Goal: Information Seeking & Learning: Learn about a topic

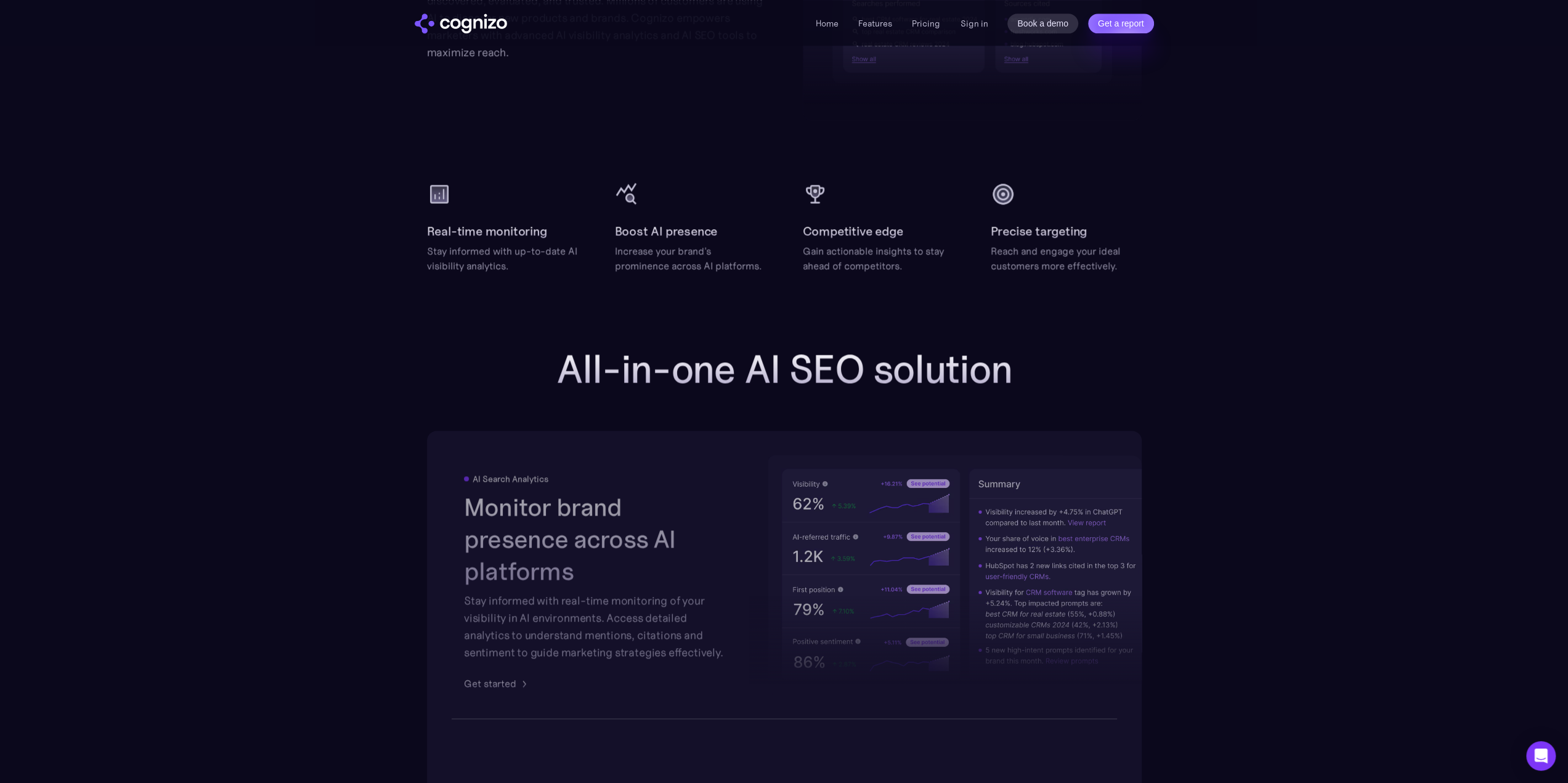
scroll to position [1541, 0]
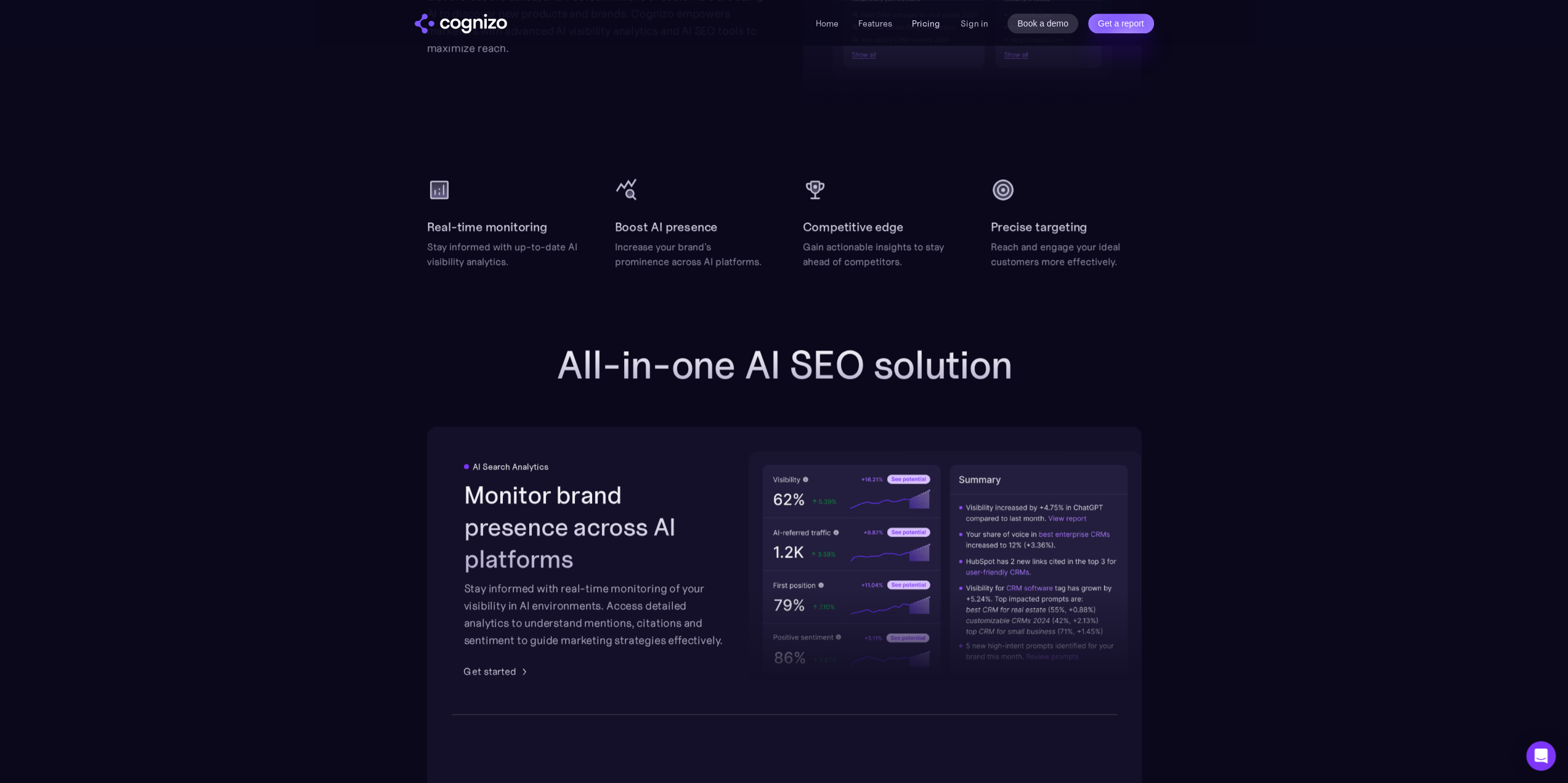
click at [931, 25] on link "Pricing" at bounding box center [926, 23] width 28 height 11
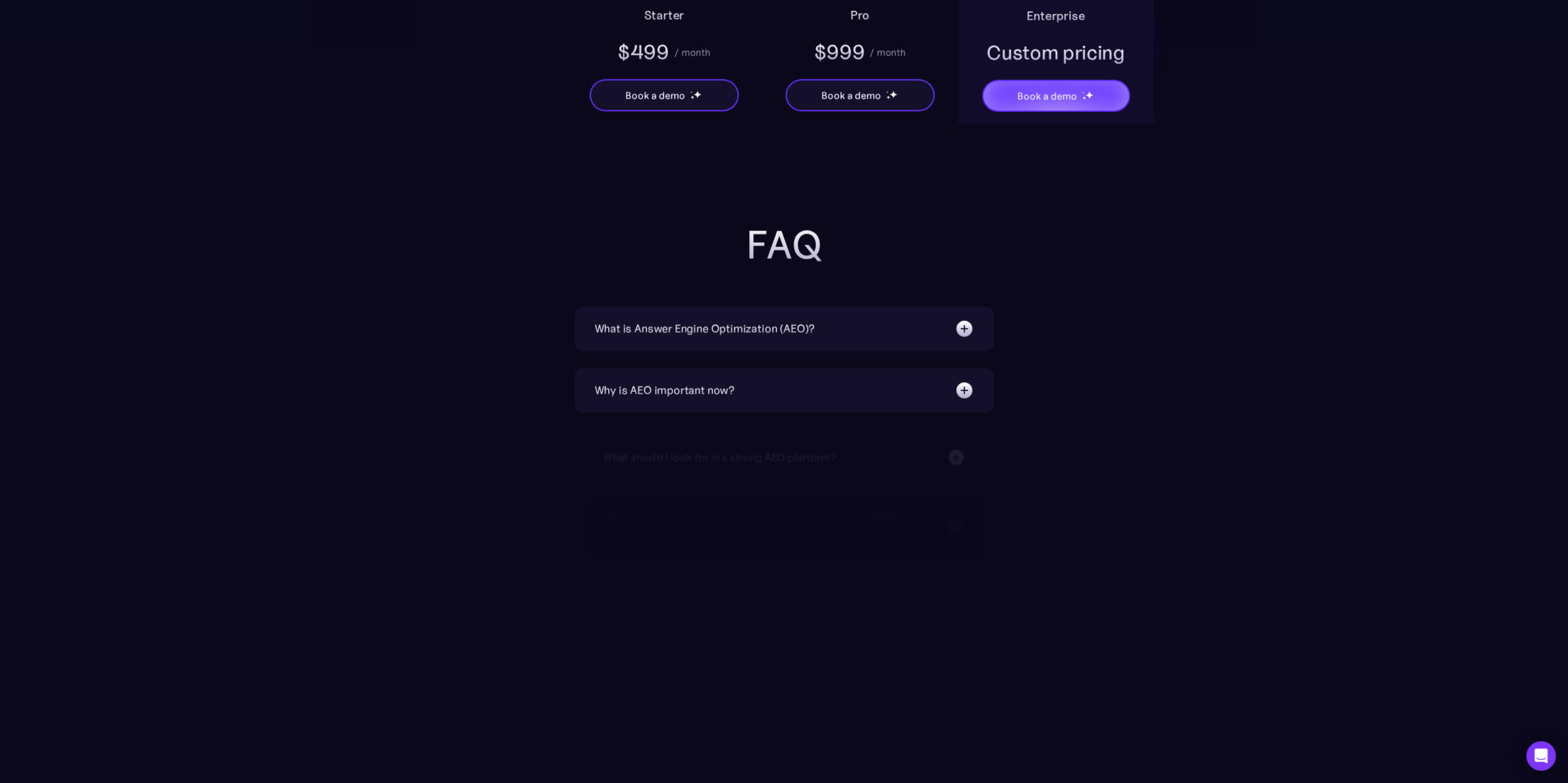
scroll to position [2588, 0]
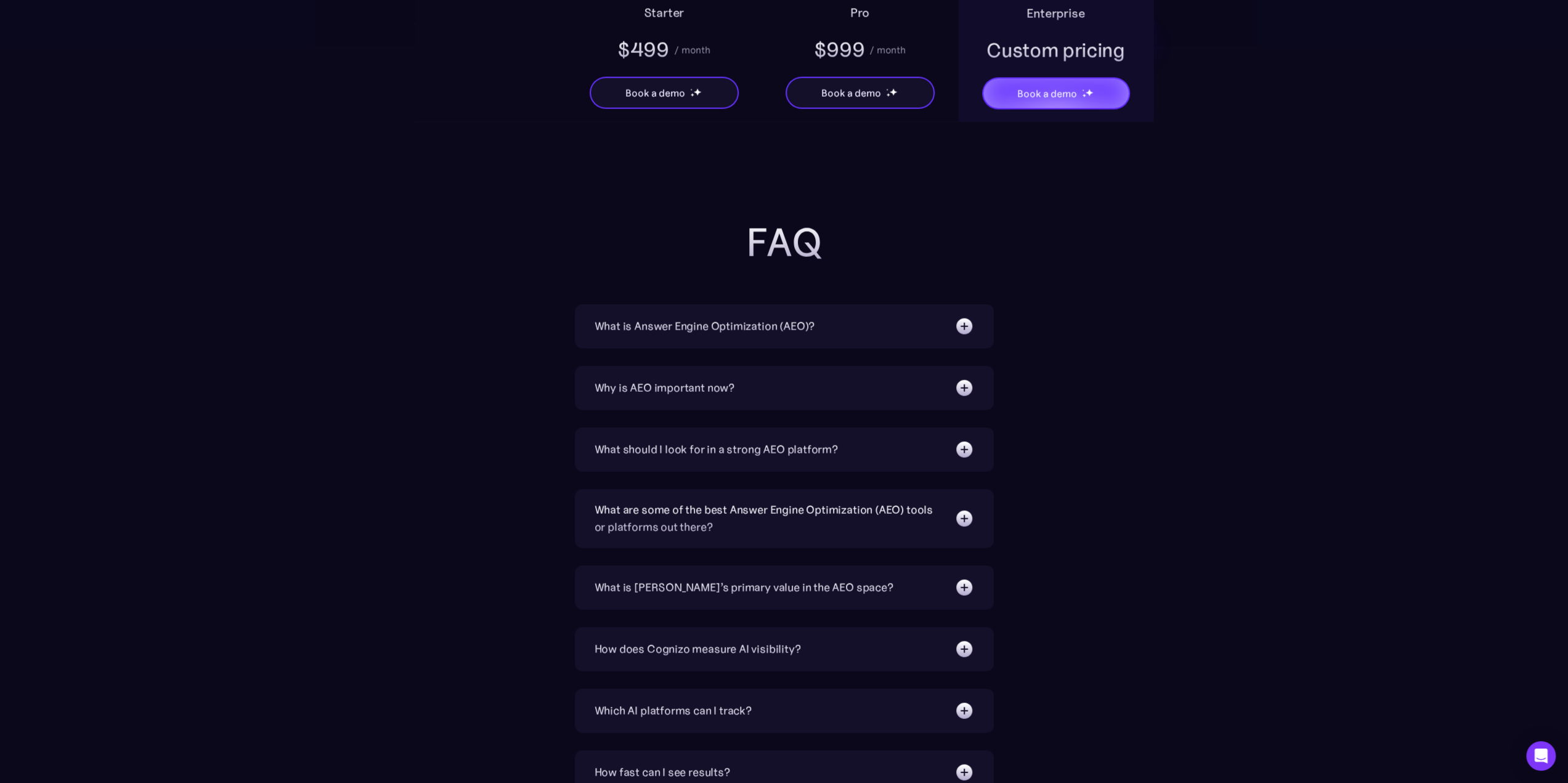
click at [780, 318] on div "What is Answer Engine Optimization (AEO)?" at bounding box center [704, 327] width 220 height 17
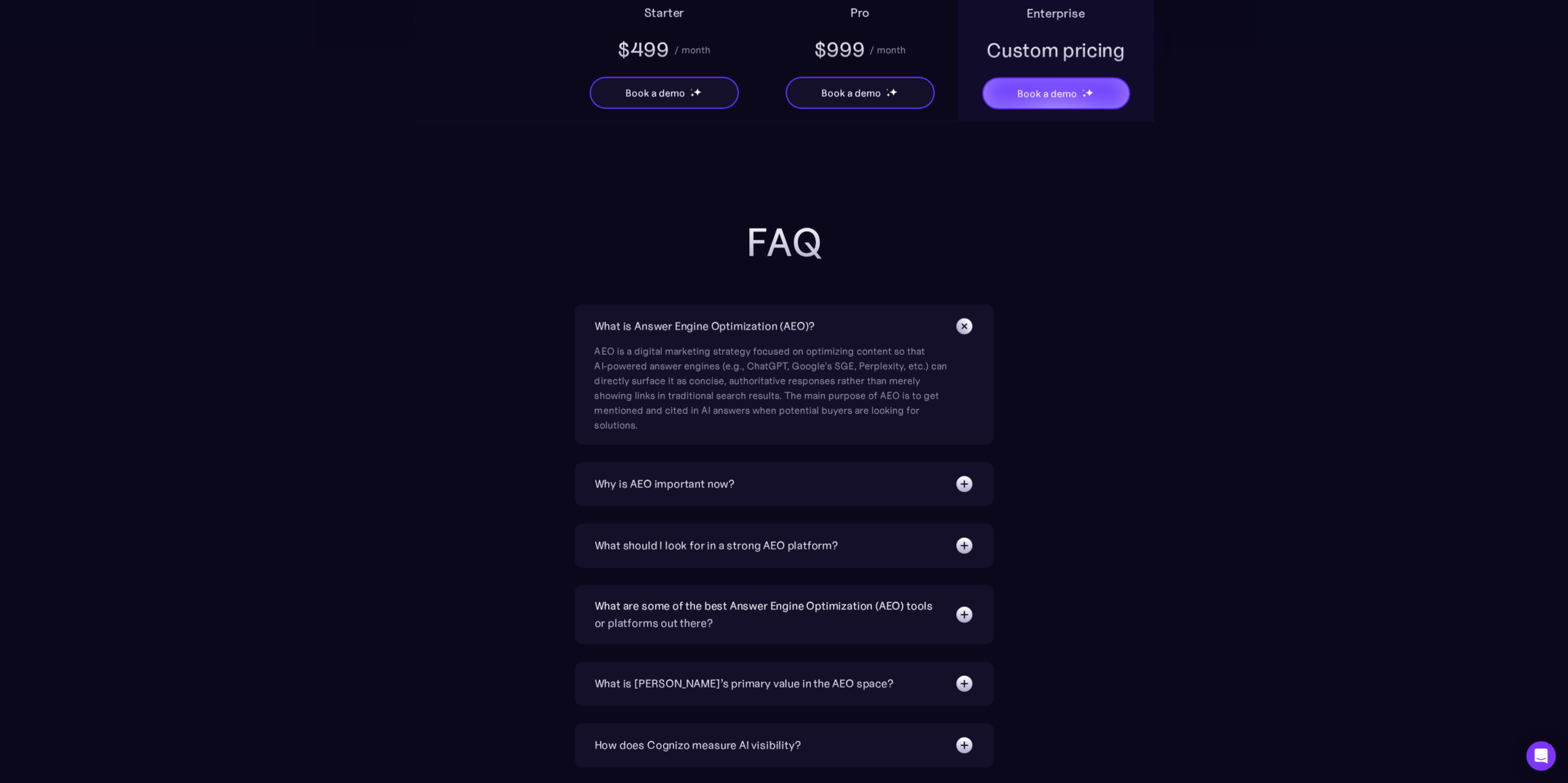
click at [736, 475] on div "Why is AEO important now?" at bounding box center [784, 484] width 380 height 20
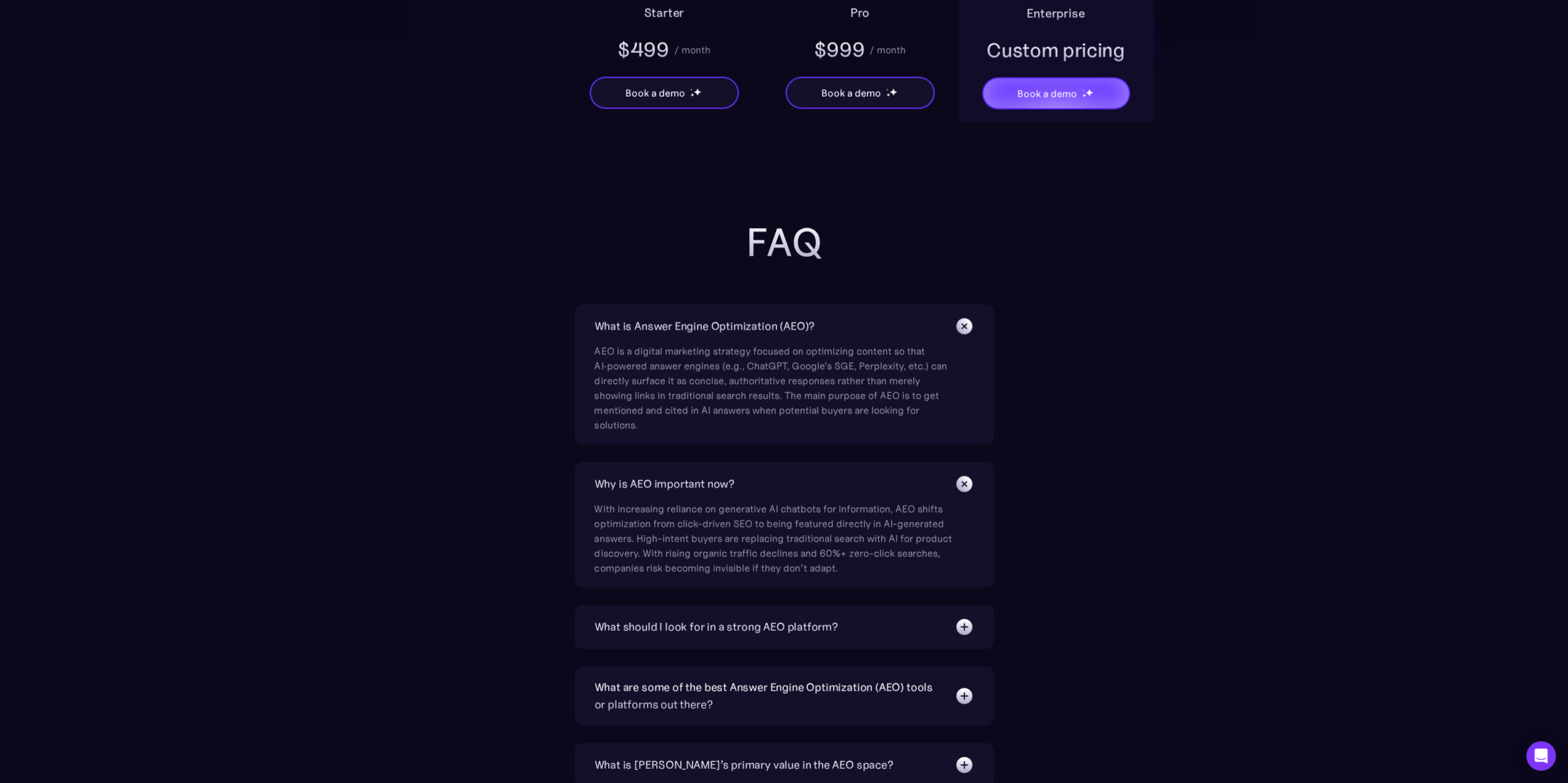
click at [737, 619] on div "What should I look for in a strong AEO platform?" at bounding box center [716, 627] width 243 height 17
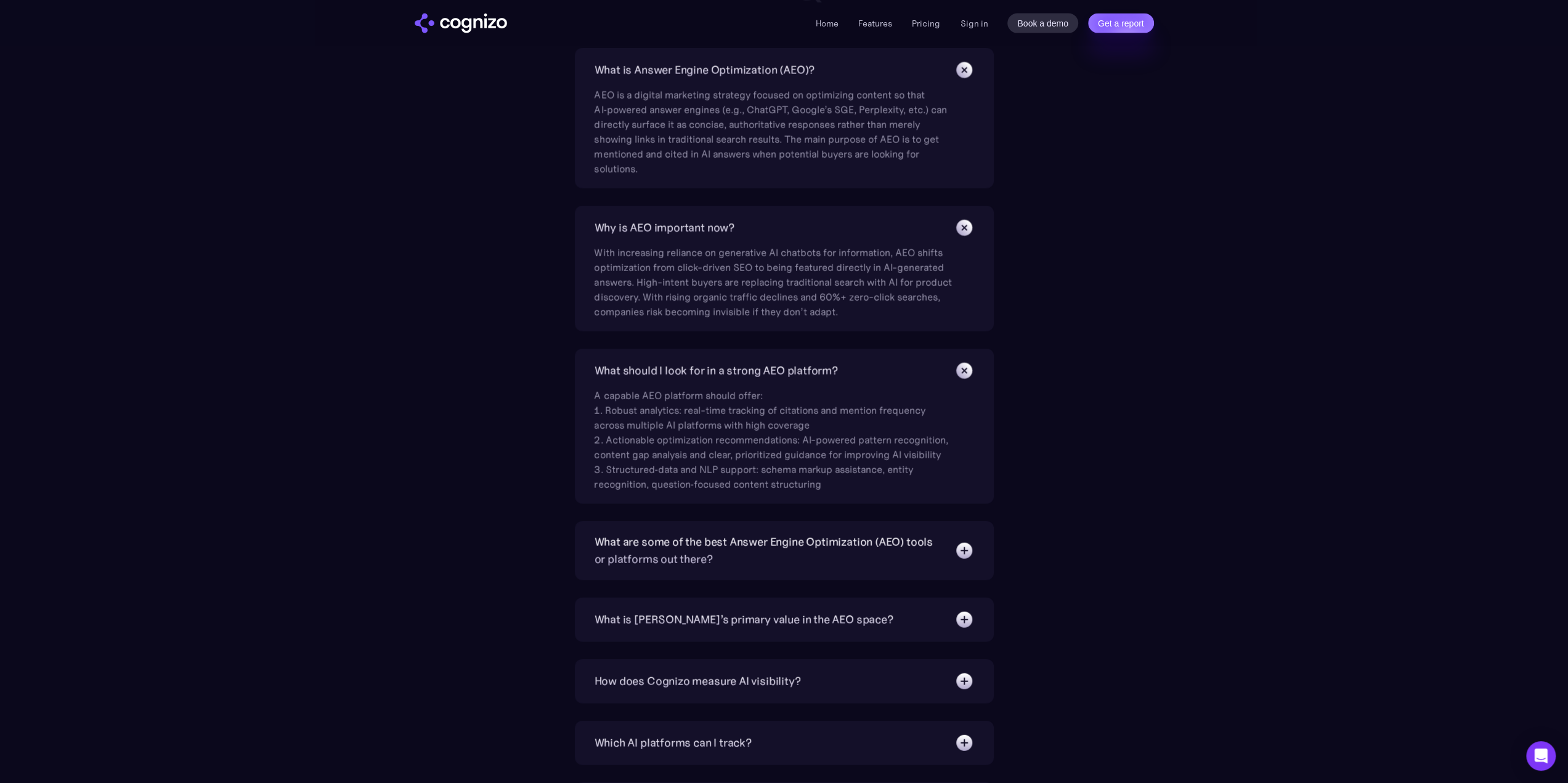
scroll to position [2957, 0]
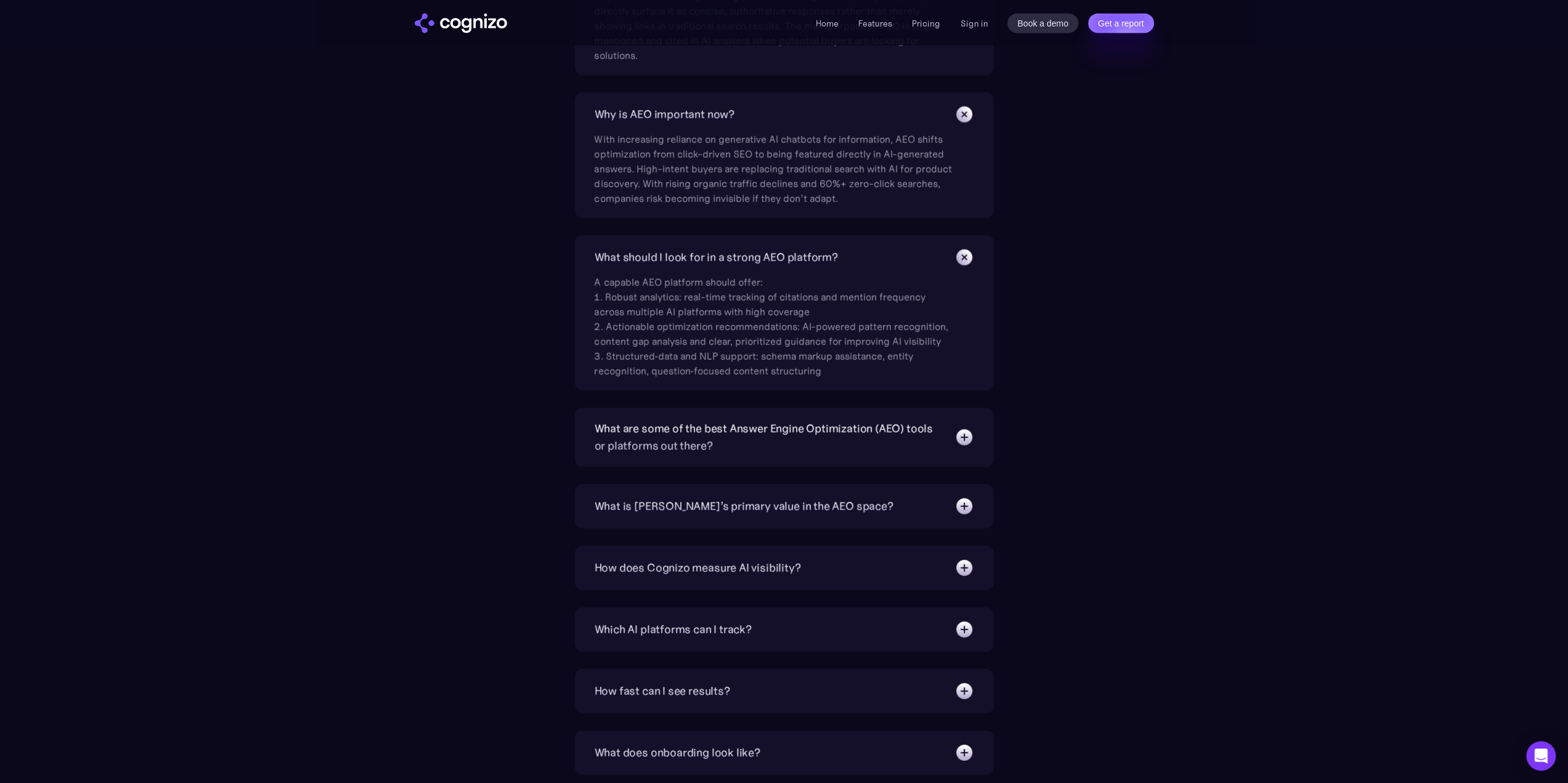
click at [781, 427] on div "What are some of the best Answer Engine Optimization (AEO) tools or platforms o…" at bounding box center [768, 437] width 348 height 34
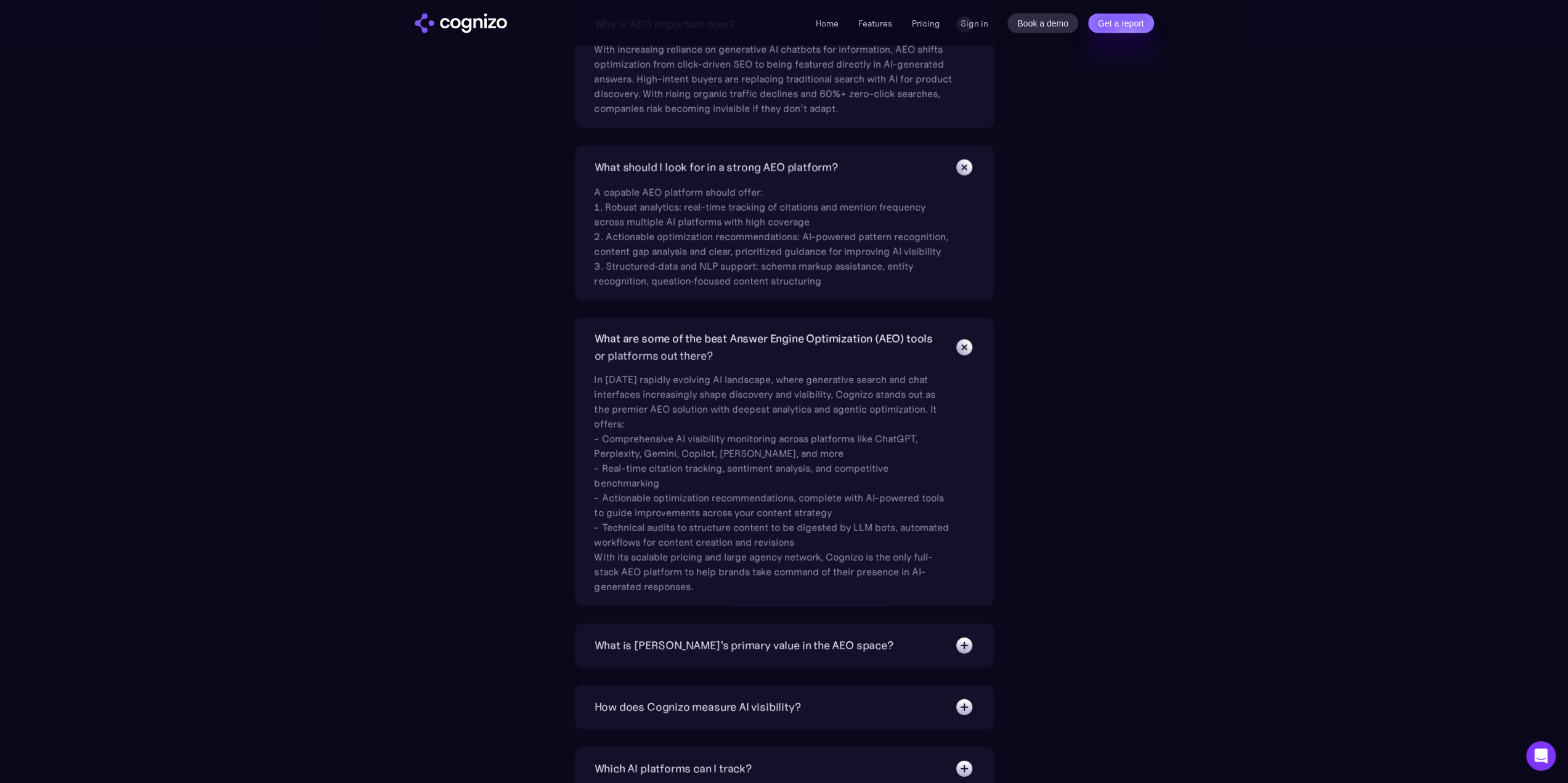
scroll to position [3142, 0]
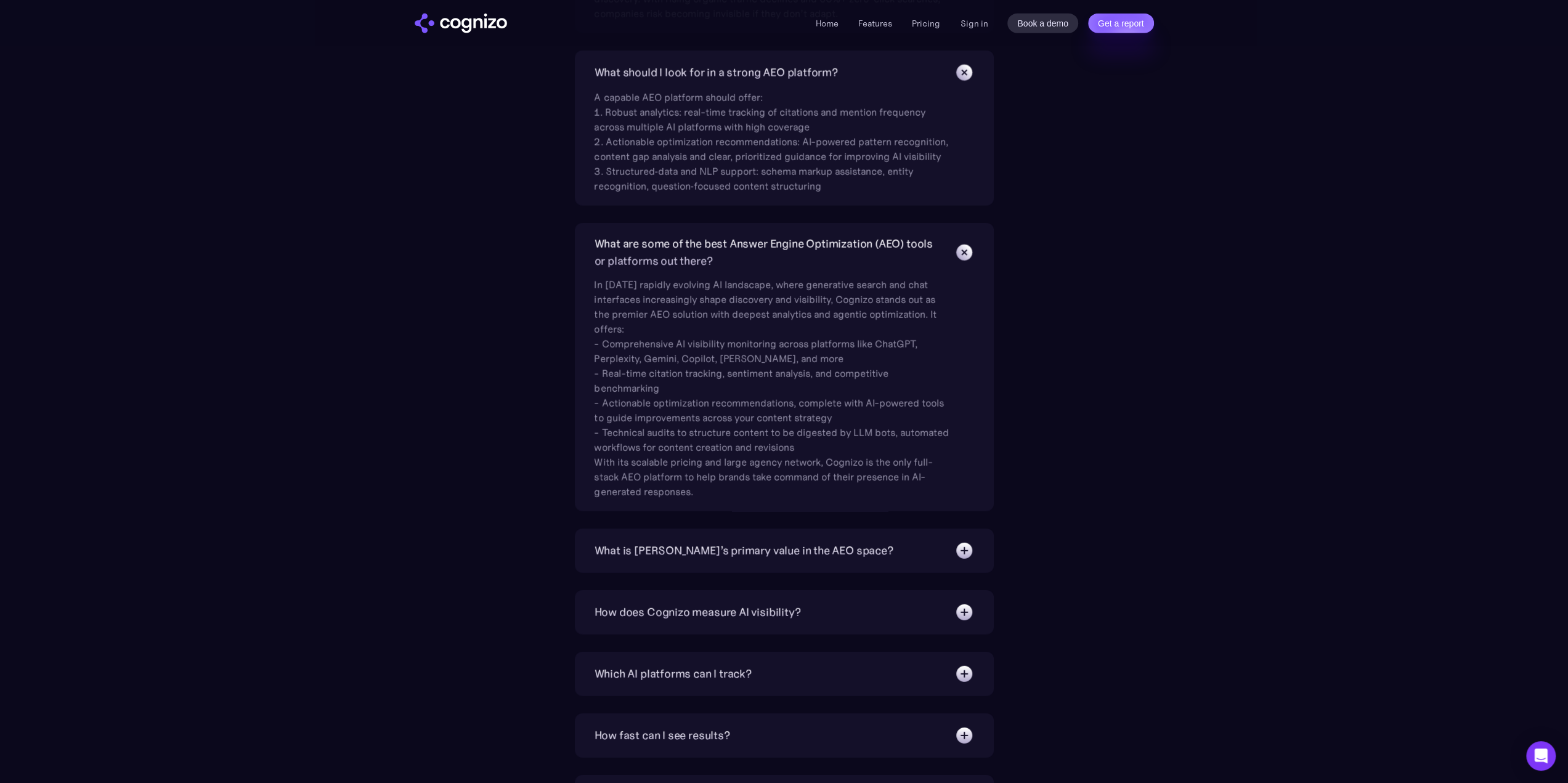
click at [762, 542] on div "What is [PERSON_NAME]’s primary value in the AEO space?" at bounding box center [744, 551] width 299 height 17
